Goal: Task Accomplishment & Management: Manage account settings

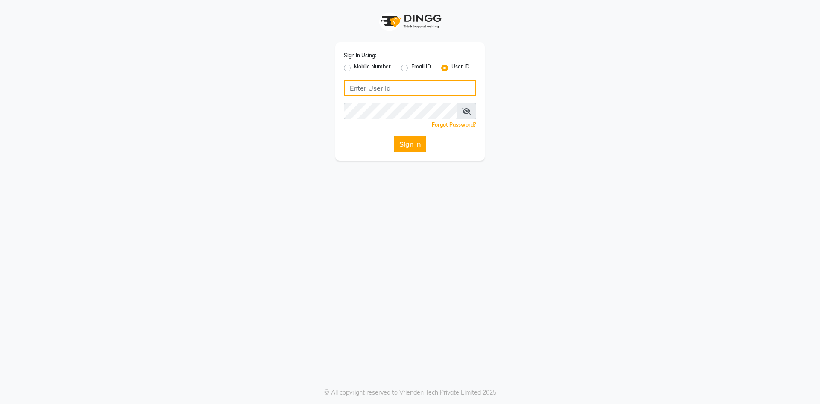
type input "boho123"
click at [408, 145] on button "Sign In" at bounding box center [410, 144] width 32 height 16
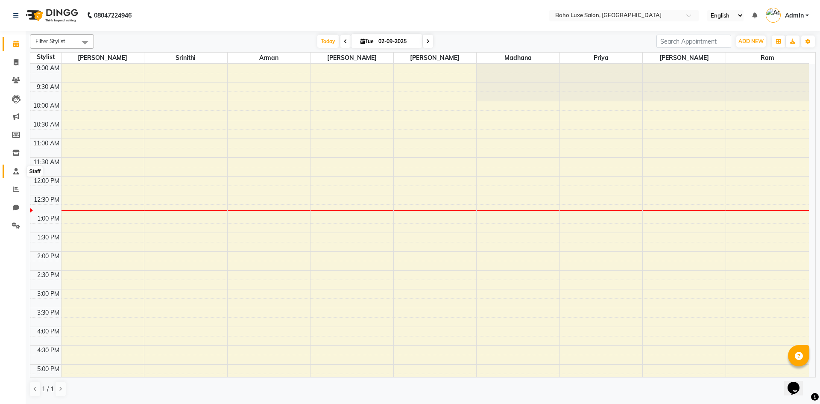
click at [14, 174] on span at bounding box center [16, 172] width 15 height 10
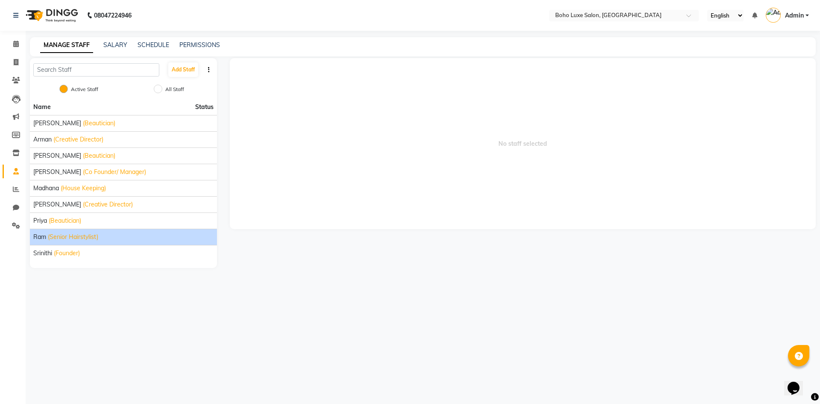
click at [41, 237] on span "Ram" at bounding box center [39, 236] width 13 height 9
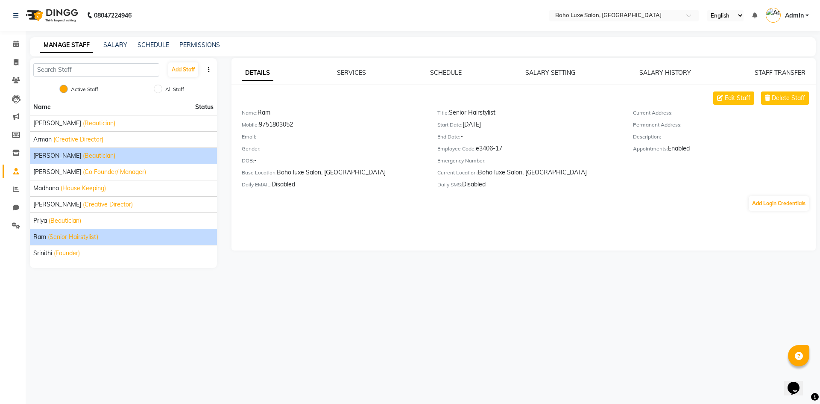
click at [75, 154] on span "[PERSON_NAME]" at bounding box center [57, 155] width 48 height 9
click at [41, 235] on span "Ram" at bounding box center [39, 236] width 13 height 9
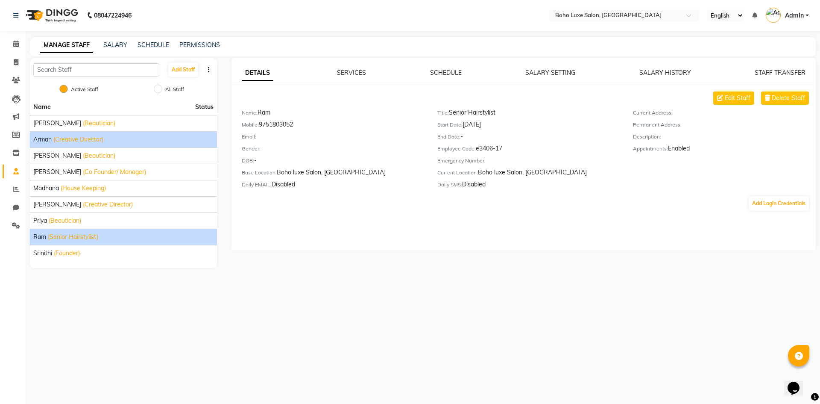
click at [48, 140] on span "Arman" at bounding box center [42, 139] width 18 height 9
click at [40, 232] on span "Ram" at bounding box center [39, 236] width 13 height 9
click at [659, 73] on link "SALARY HISTORY" at bounding box center [665, 73] width 52 height 8
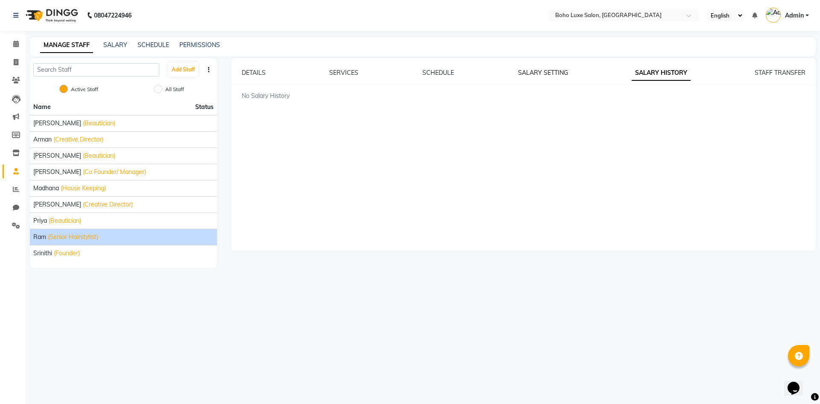
click at [551, 71] on link "SALARY SETTING" at bounding box center [543, 73] width 50 height 8
click at [441, 77] on div "SCHEDULE" at bounding box center [438, 72] width 32 height 9
click at [444, 70] on link "SCHEDULE" at bounding box center [438, 73] width 32 height 8
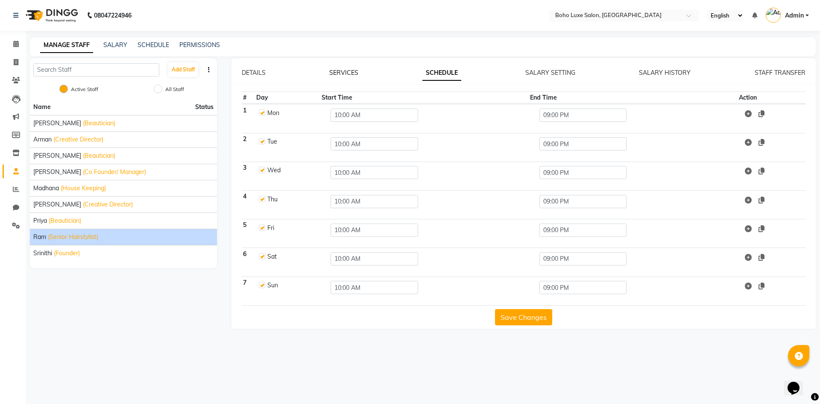
click at [351, 71] on link "SERVICES" at bounding box center [343, 73] width 29 height 8
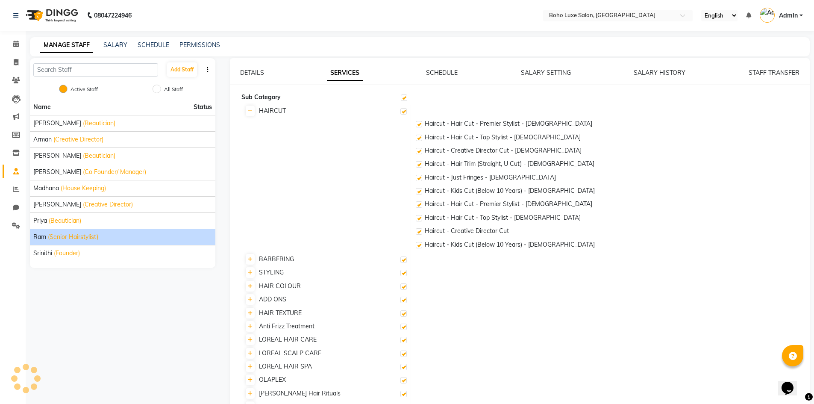
checkbox input "true"
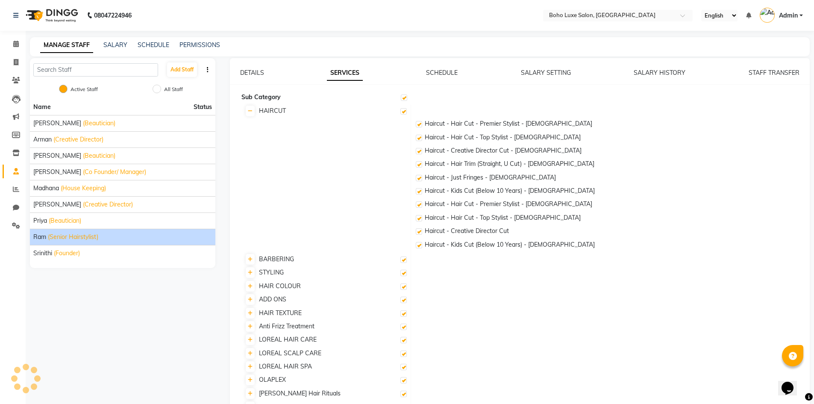
checkbox input "true"
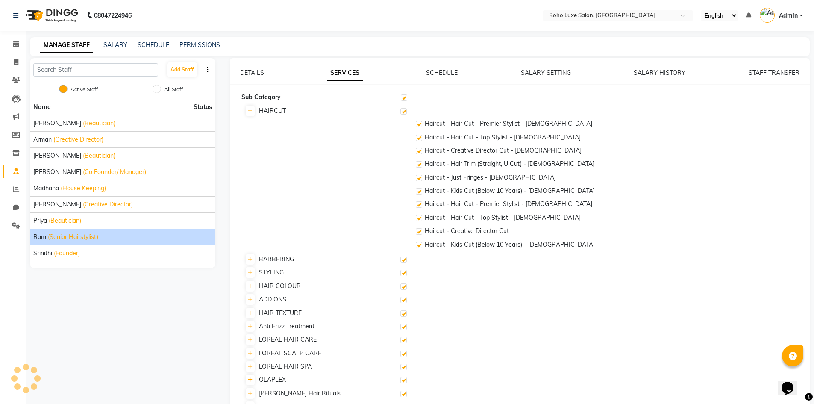
checkbox input "true"
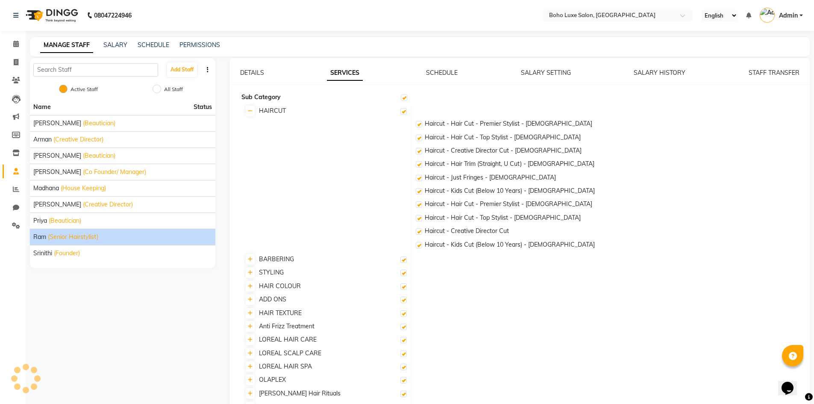
checkbox input "true"
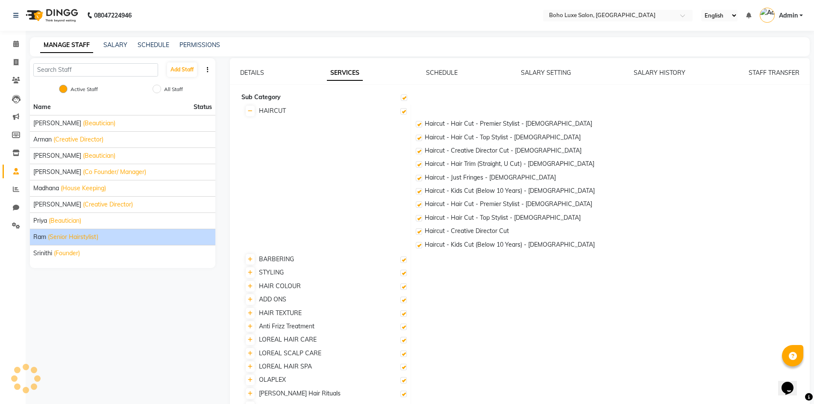
checkbox input "true"
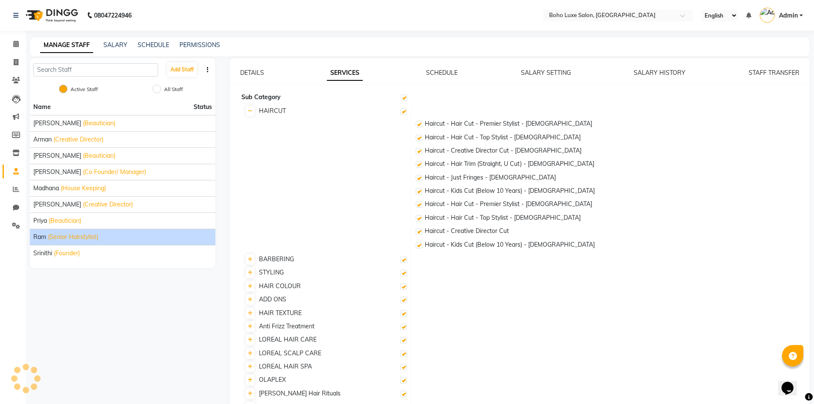
checkbox input "true"
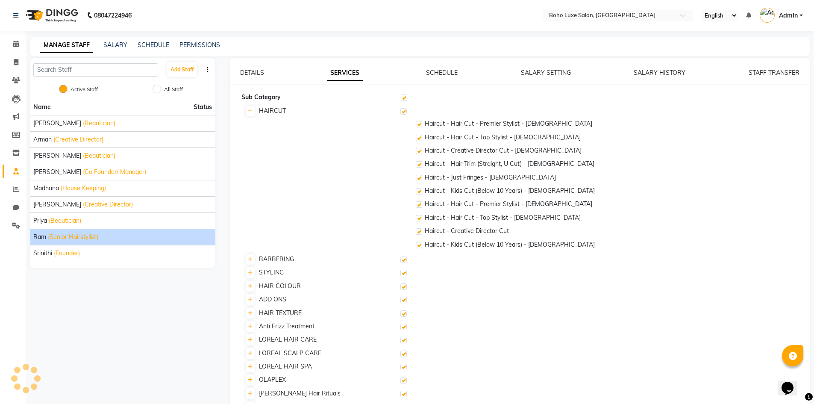
checkbox input "true"
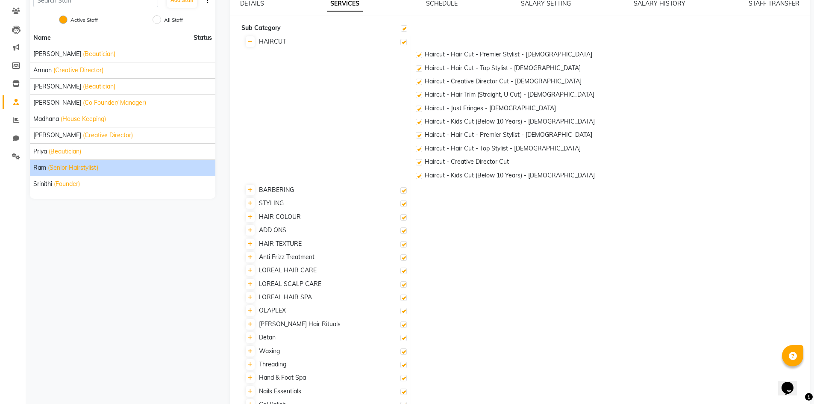
scroll to position [43, 0]
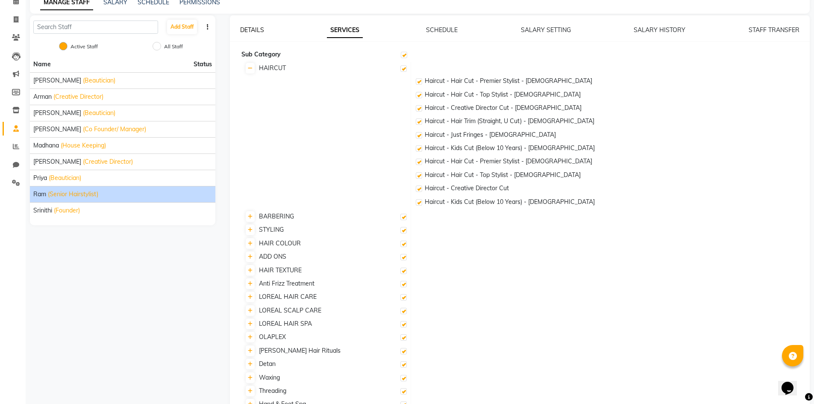
click at [255, 28] on link "DETAILS" at bounding box center [252, 30] width 24 height 8
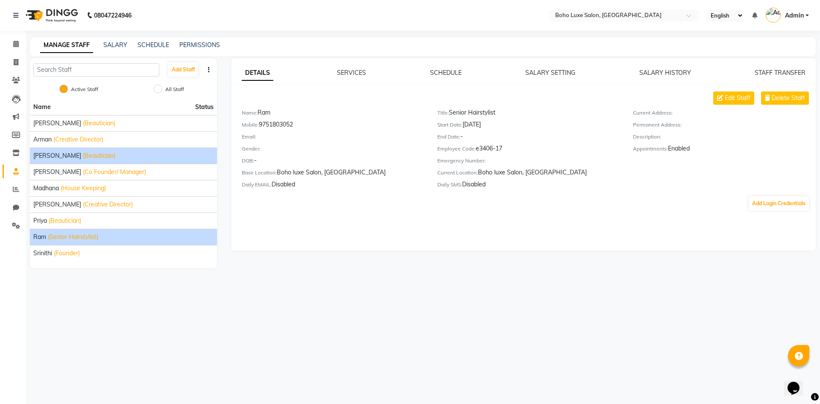
click at [46, 151] on span "[PERSON_NAME]" at bounding box center [57, 155] width 48 height 9
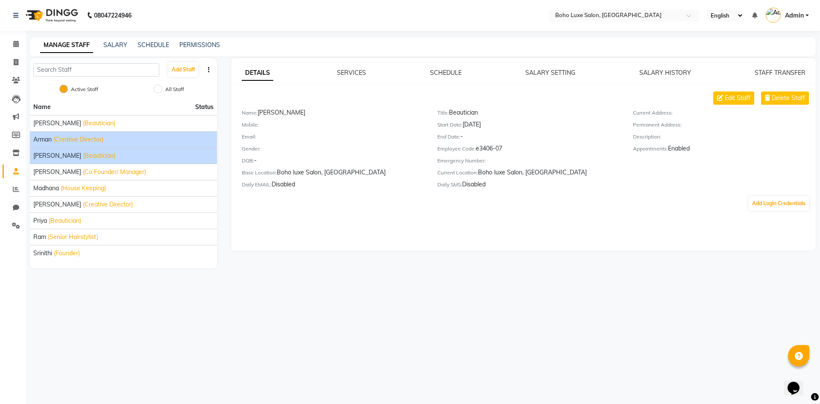
click at [48, 140] on span "Arman" at bounding box center [42, 139] width 18 height 9
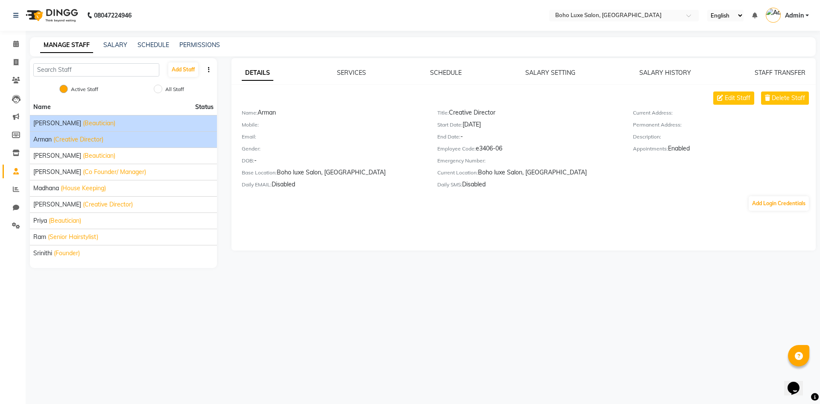
click at [51, 125] on span "[PERSON_NAME]" at bounding box center [57, 123] width 48 height 9
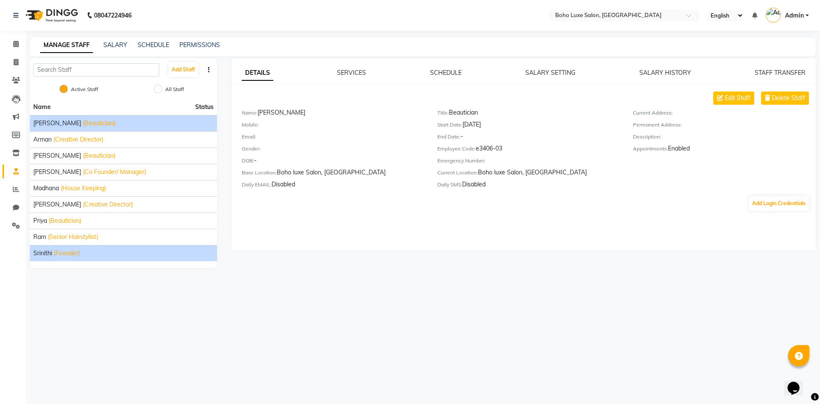
click at [39, 249] on span "Srinithi" at bounding box center [42, 253] width 19 height 9
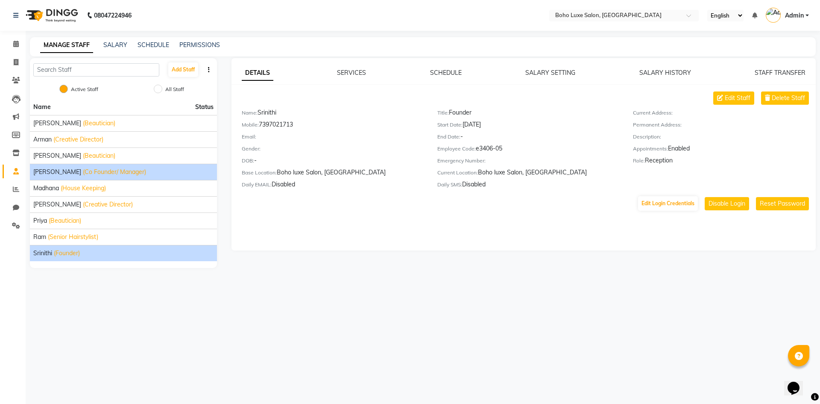
click at [52, 172] on span "[PERSON_NAME]" at bounding box center [57, 171] width 48 height 9
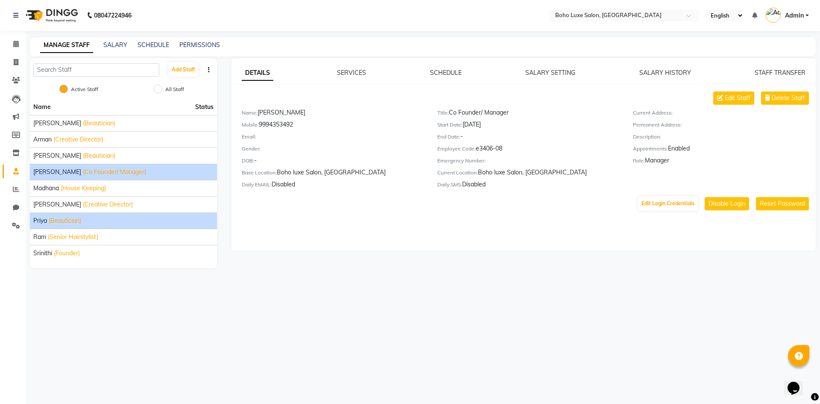
click at [39, 217] on span "Priya" at bounding box center [40, 220] width 14 height 9
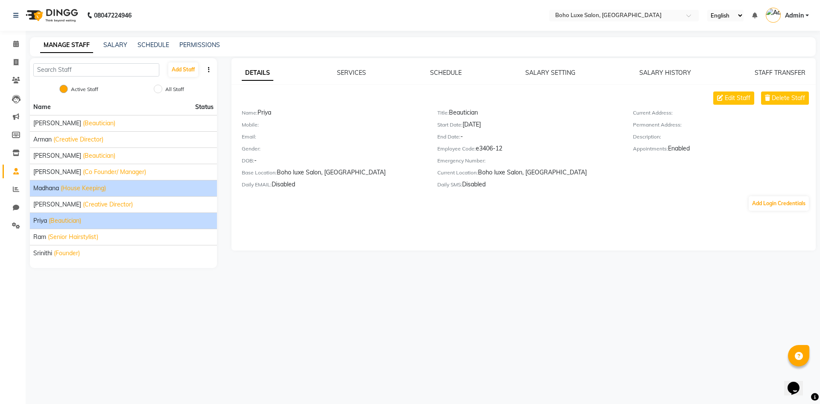
click at [47, 189] on span "Madhana" at bounding box center [46, 188] width 26 height 9
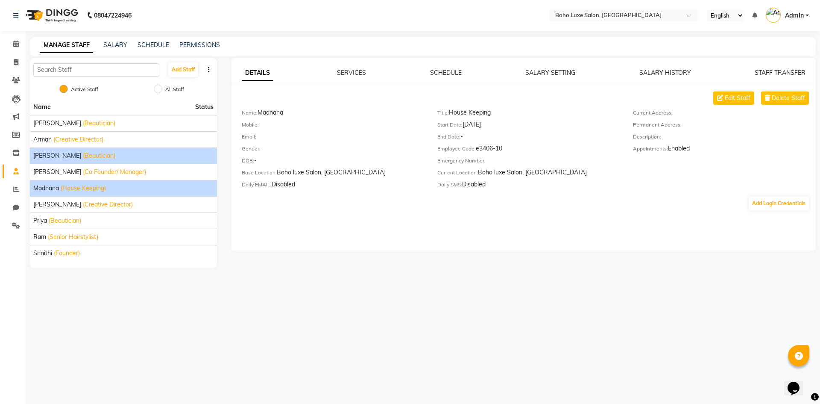
click at [47, 159] on span "[PERSON_NAME]" at bounding box center [57, 155] width 48 height 9
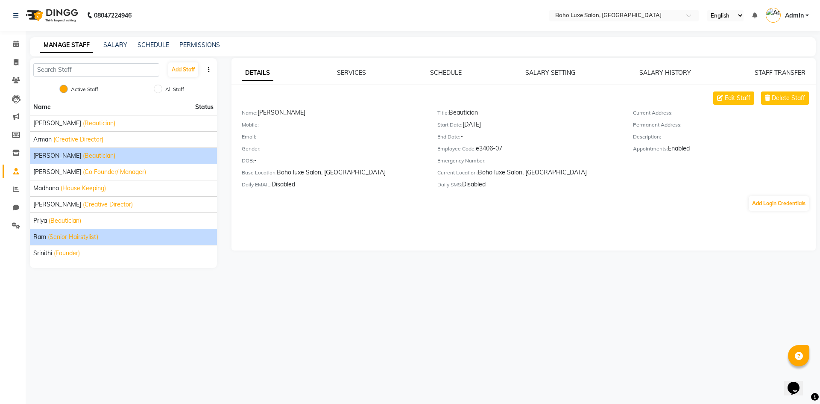
click at [37, 231] on li "Ram (Senior Hairstylist)" at bounding box center [123, 237] width 187 height 16
click at [37, 234] on span "Ram" at bounding box center [39, 236] width 13 height 9
click at [41, 158] on span "[PERSON_NAME]" at bounding box center [57, 155] width 48 height 9
click at [38, 234] on span "Ram" at bounding box center [39, 236] width 13 height 9
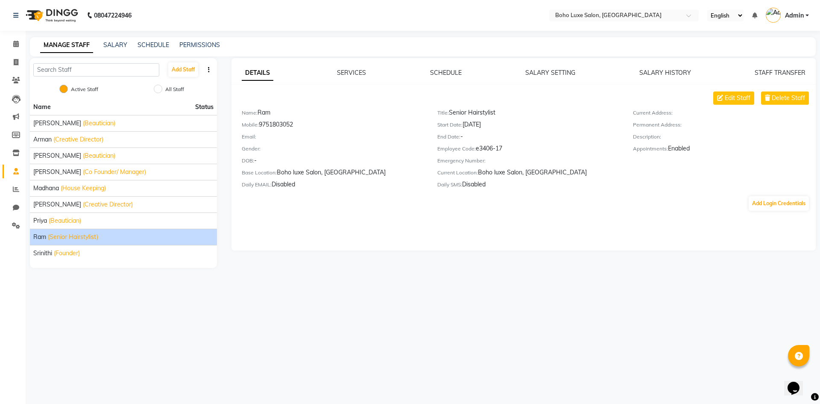
click at [134, 287] on div "08047224946 Select Location × Boho Luxe Salon, Dinnur English ENGLISH Español ا…" at bounding box center [410, 202] width 820 height 404
click at [15, 190] on icon at bounding box center [16, 189] width 6 height 6
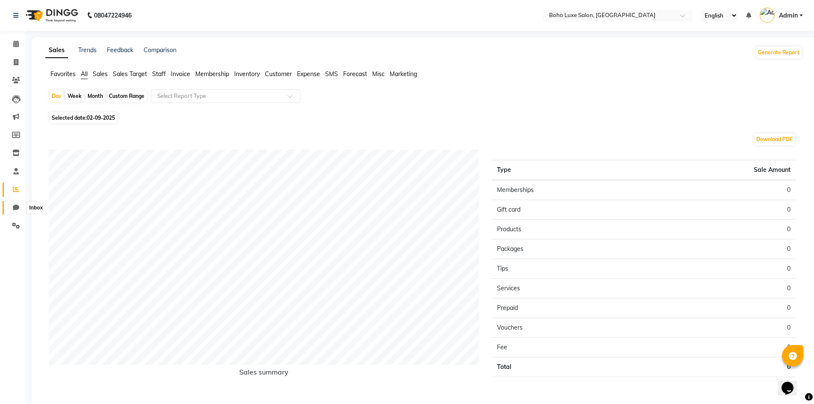
click at [17, 203] on span at bounding box center [16, 208] width 15 height 10
select select "100"
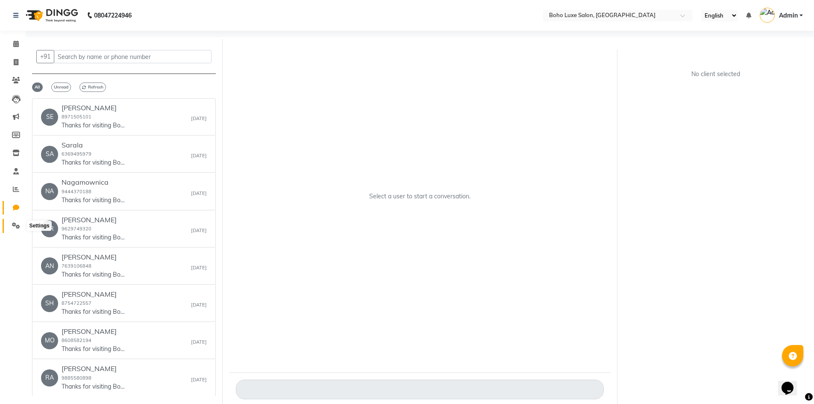
click at [15, 225] on icon at bounding box center [16, 225] width 8 height 6
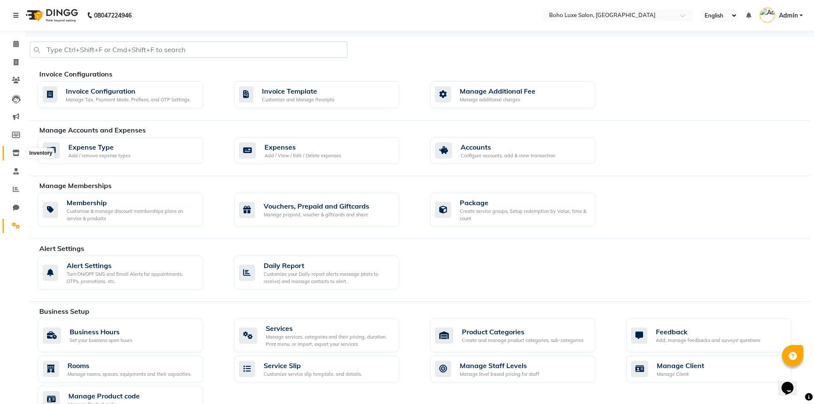
click at [19, 155] on icon at bounding box center [15, 153] width 7 height 6
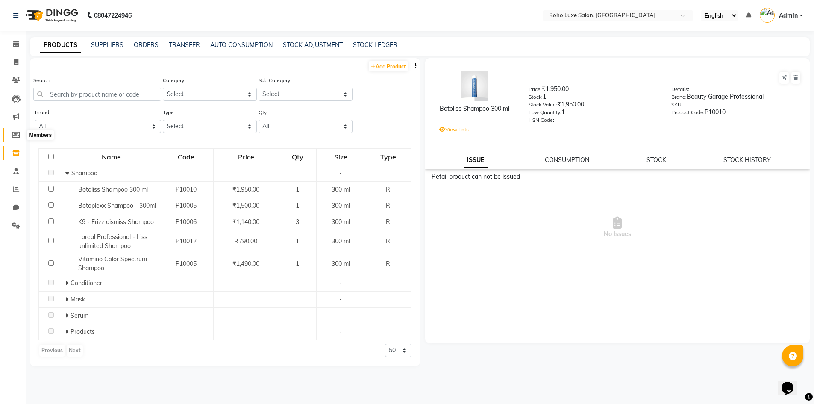
click at [11, 132] on span at bounding box center [16, 135] width 15 height 10
select select
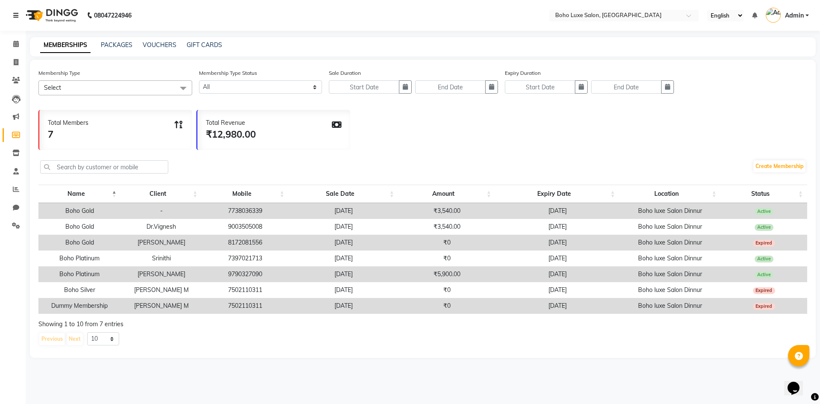
click at [15, 17] on icon at bounding box center [15, 15] width 5 height 6
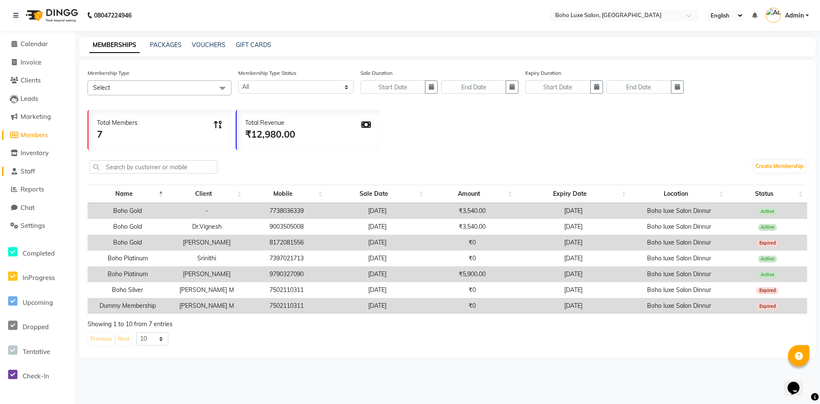
click at [29, 173] on span "Staff" at bounding box center [28, 171] width 15 height 8
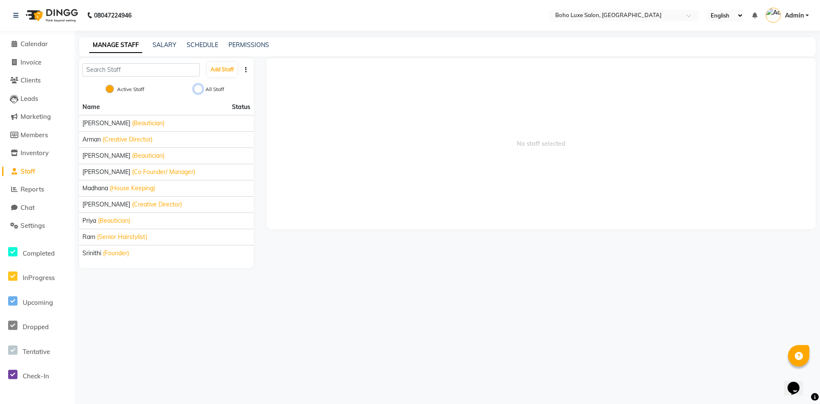
click at [197, 91] on input "All Staff" at bounding box center [198, 89] width 9 height 9
radio input "true"
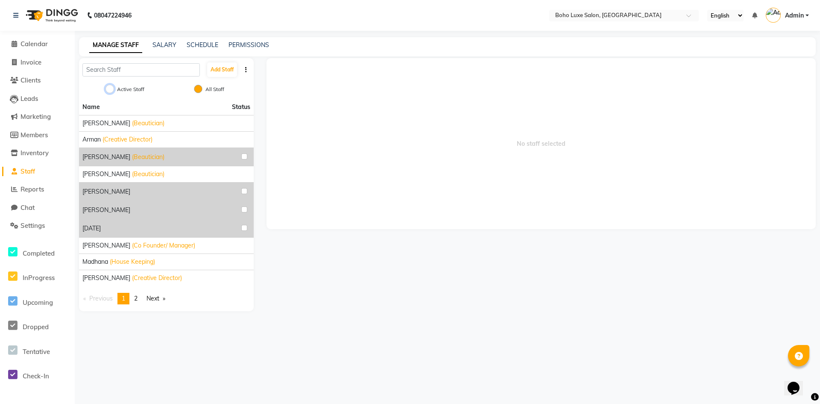
click at [111, 90] on input "Active Staff" at bounding box center [110, 89] width 9 height 9
radio input "true"
radio input "false"
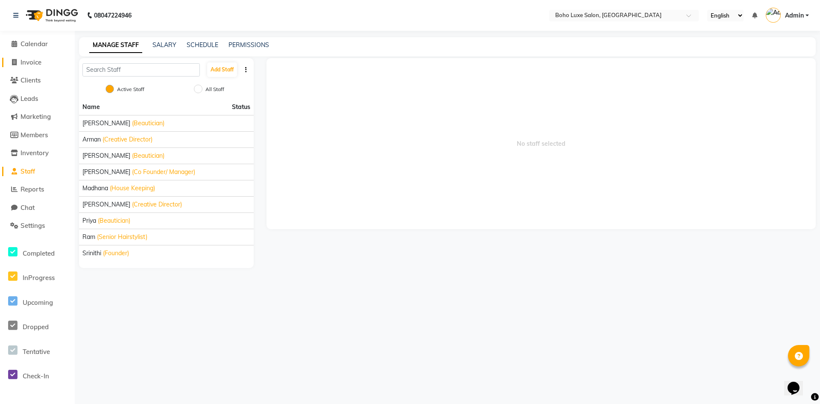
click at [15, 63] on icon at bounding box center [14, 62] width 5 height 6
select select "service"
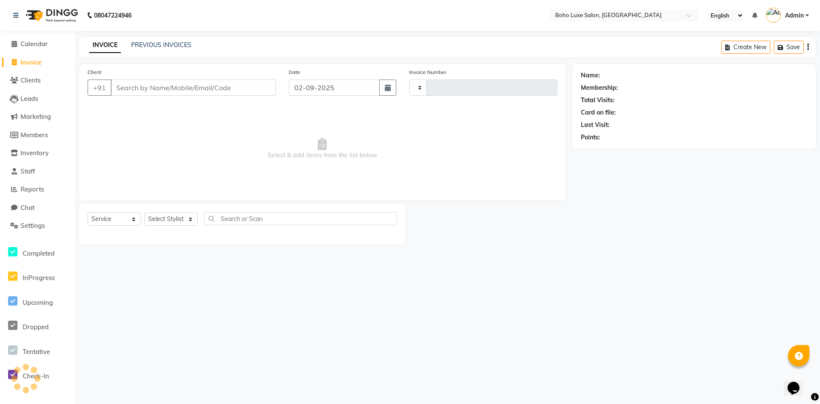
type input "0914"
select select "7694"
